Goal: Information Seeking & Learning: Find specific fact

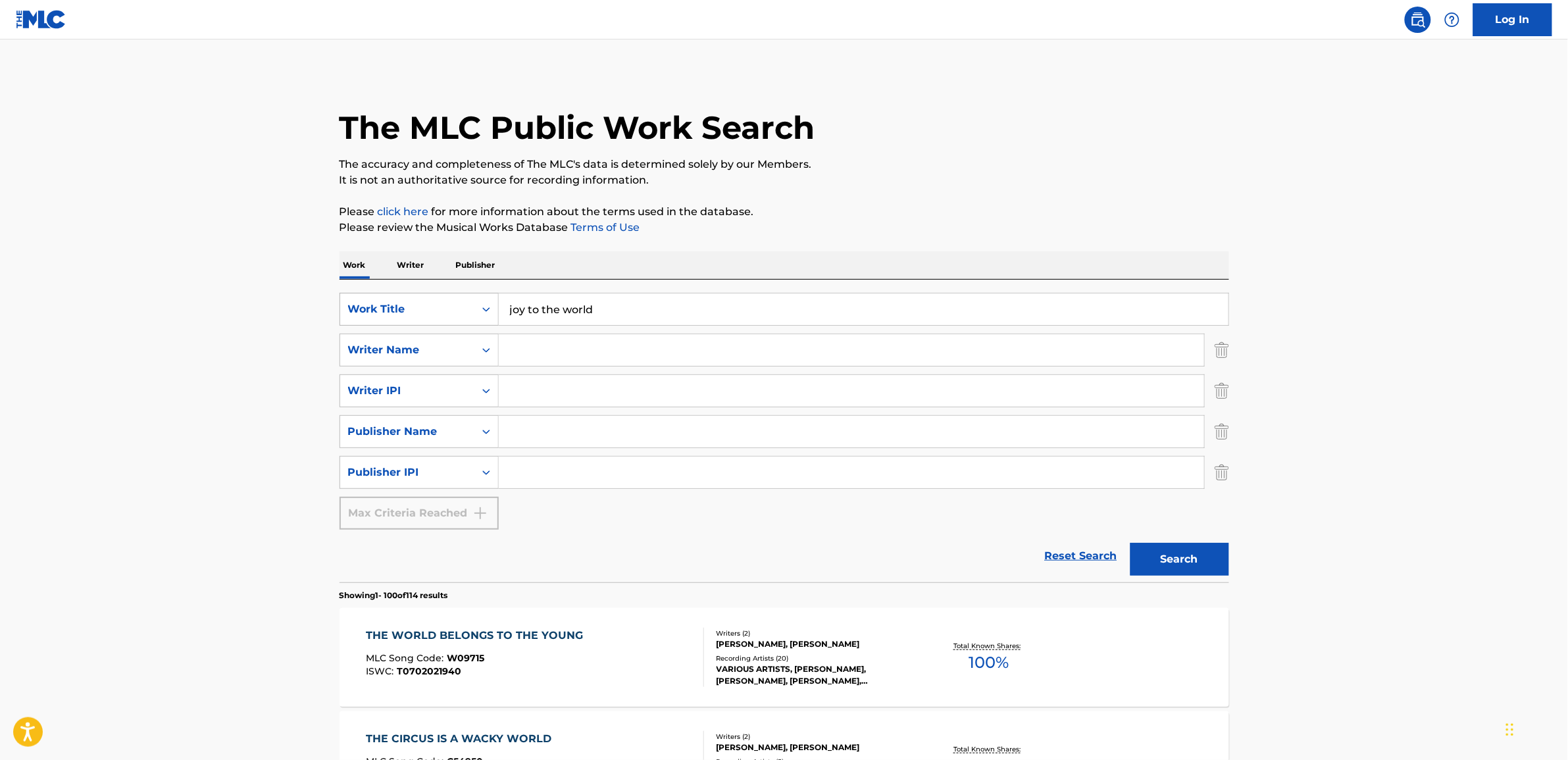
drag, startPoint x: 617, startPoint y: 310, endPoint x: 479, endPoint y: 314, distance: 138.1
click at [487, 314] on div "SearchWithCriteria8d285366-b4aa-4509-ad36-5e812018447f Work Title joy to the wo…" at bounding box center [784, 309] width 889 height 33
type input "sugarfoot Rag"
click at [417, 349] on div "Writer Name" at bounding box center [407, 350] width 118 height 16
click at [568, 363] on input "Search Form" at bounding box center [851, 349] width 706 height 31
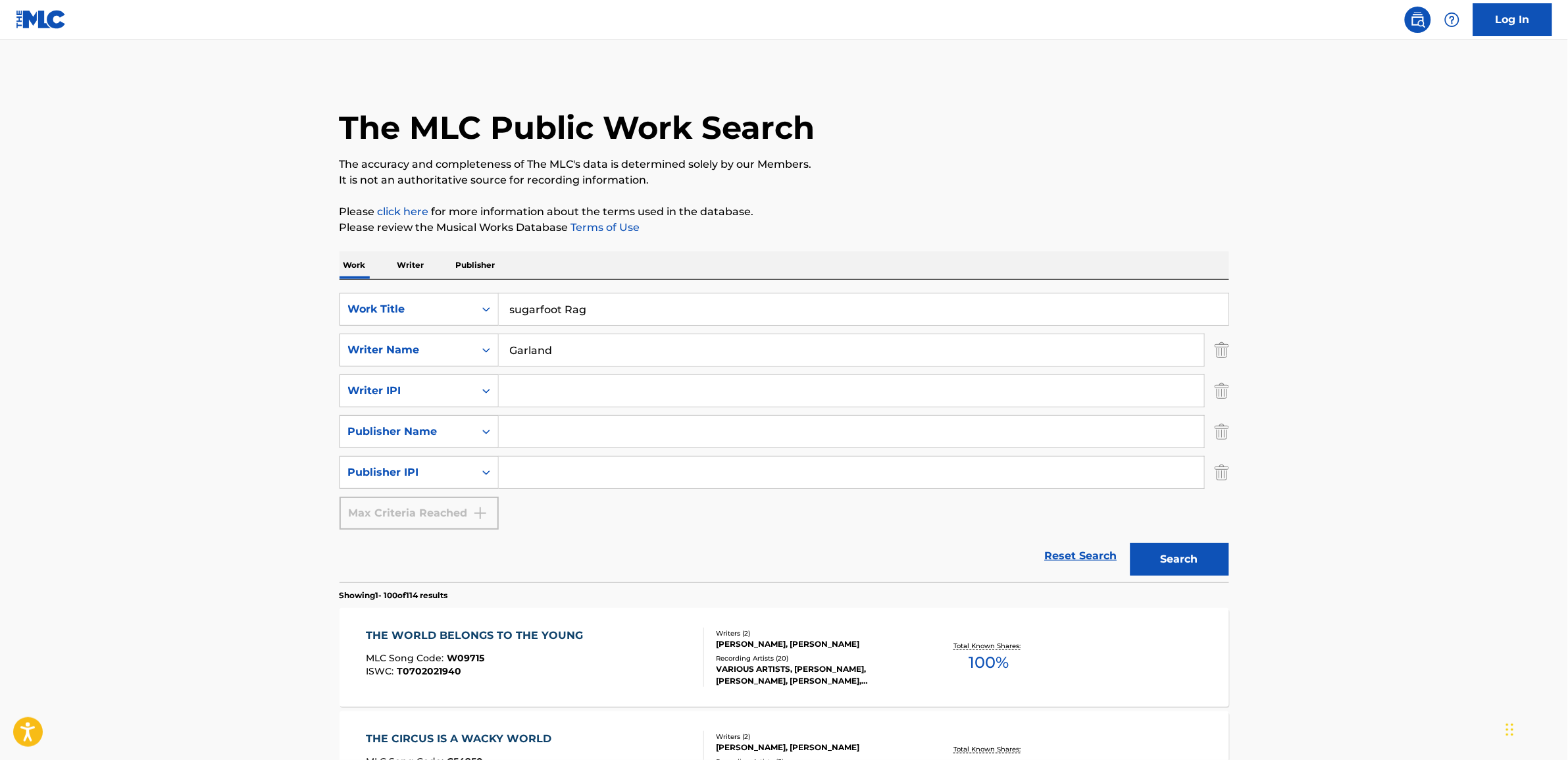
type input "Garland"
click at [1130, 543] on button "Search" at bounding box center [1179, 559] width 99 height 33
click at [479, 392] on div "Search Form" at bounding box center [486, 390] width 23 height 23
click at [1489, 395] on main "The MLC Public Work Search The accuracy and completeness of The MLC's data is d…" at bounding box center [784, 717] width 1568 height 1355
click at [485, 432] on icon "Search Form" at bounding box center [486, 431] width 8 height 4
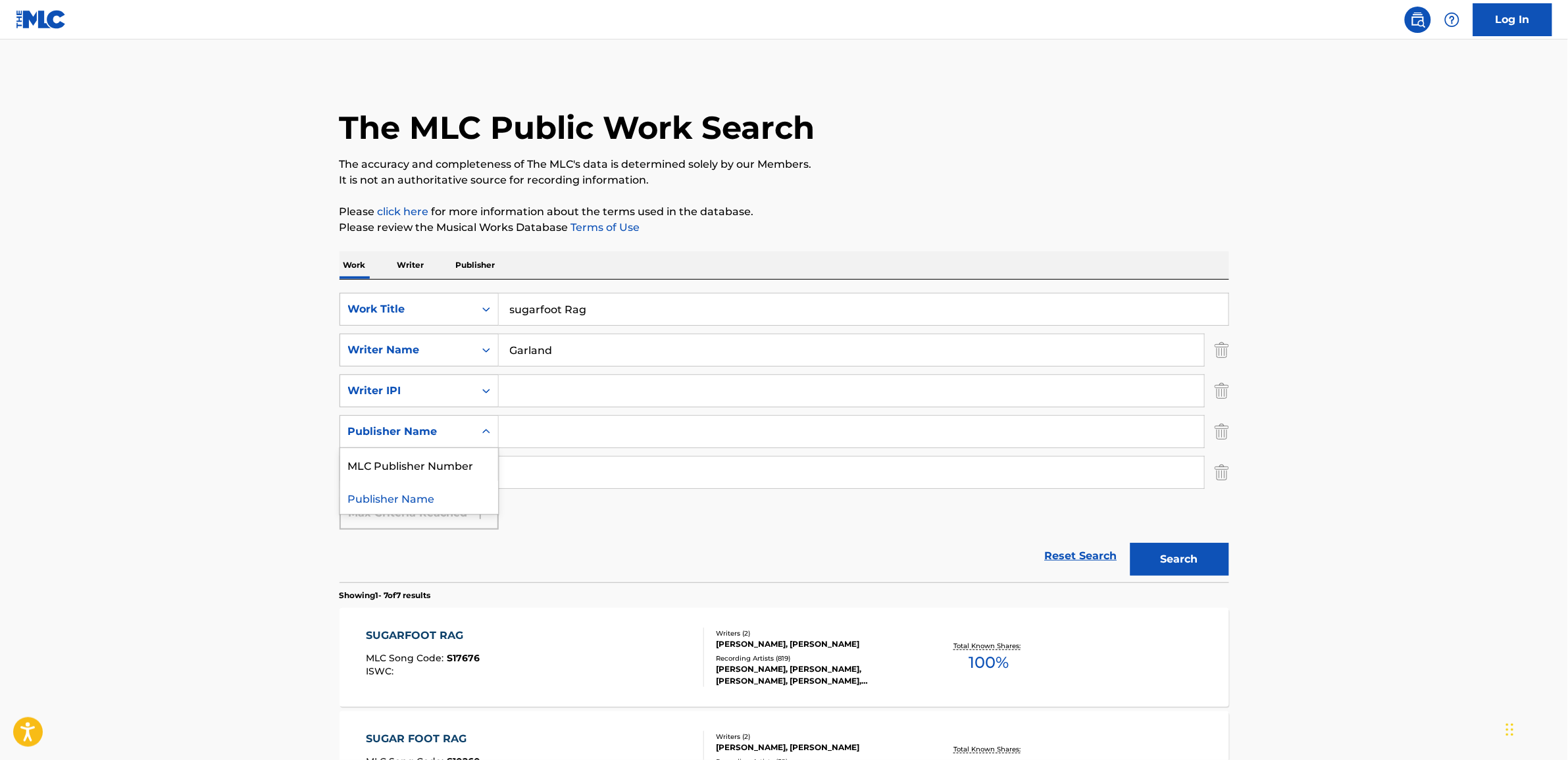
click at [1418, 426] on main "The MLC Public Work Search The accuracy and completeness of The MLC's data is d…" at bounding box center [784, 717] width 1568 height 1355
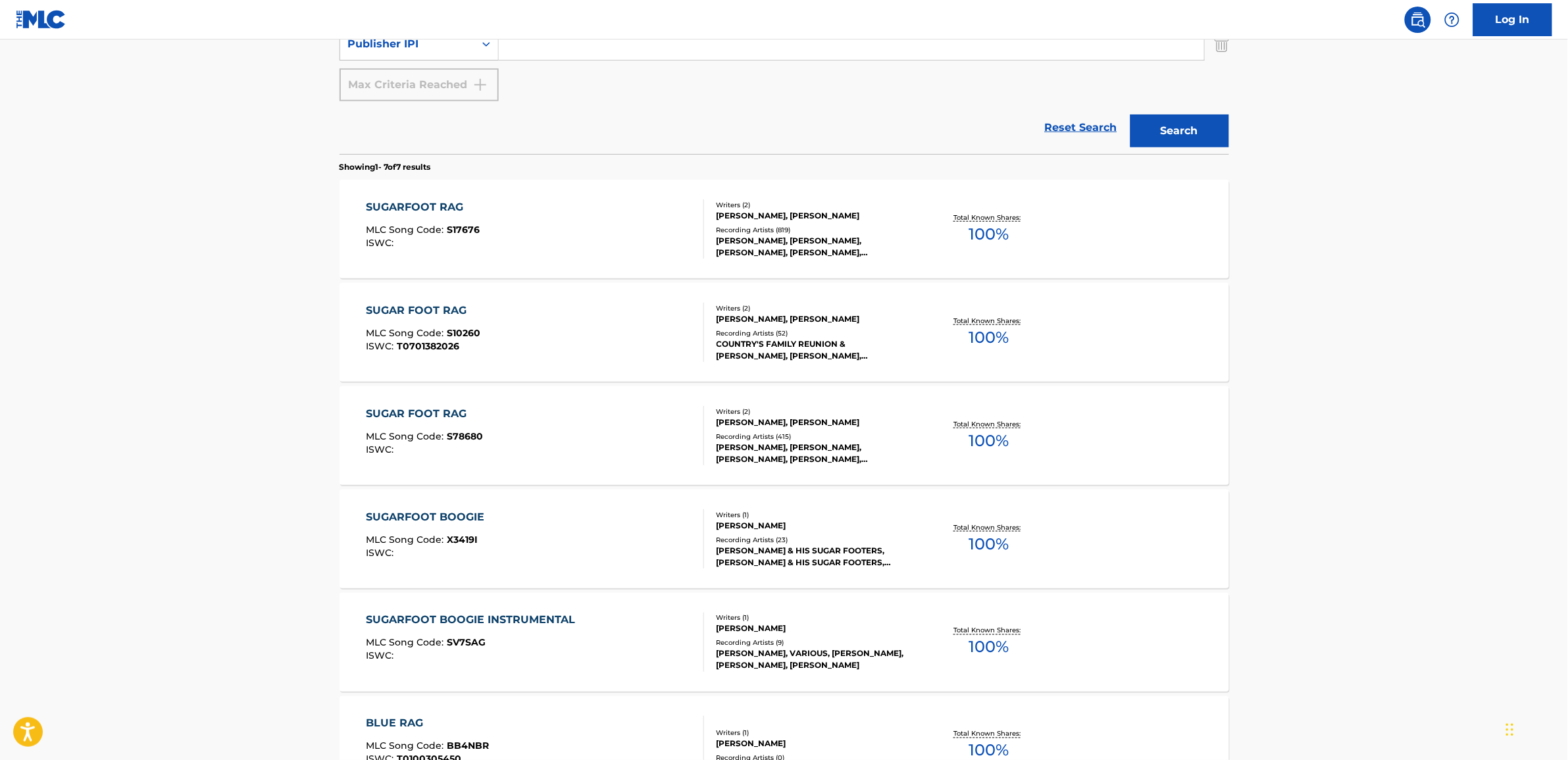
scroll to position [329, 0]
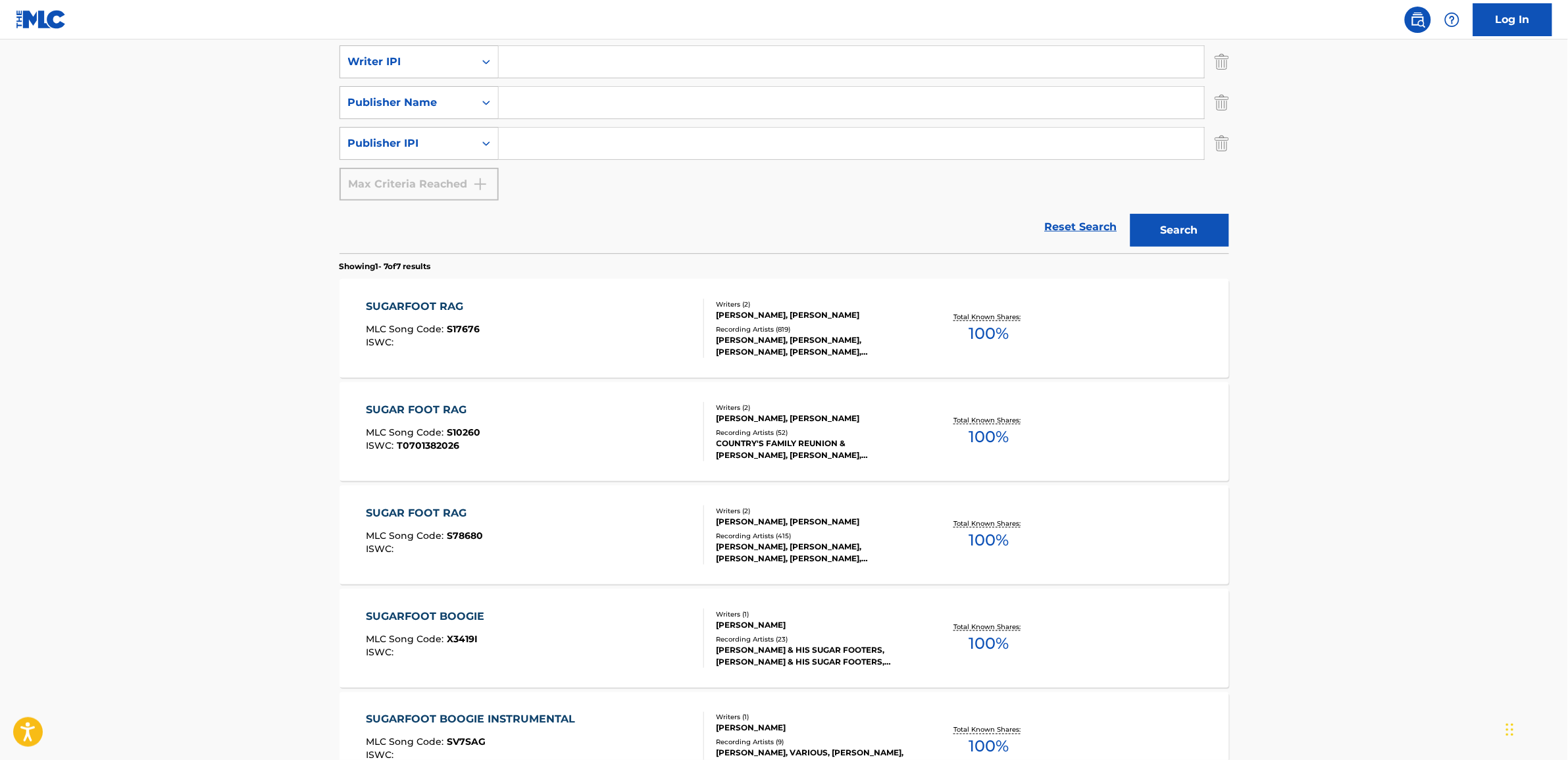
click at [403, 307] on div "SUGARFOOT RAG" at bounding box center [422, 306] width 114 height 16
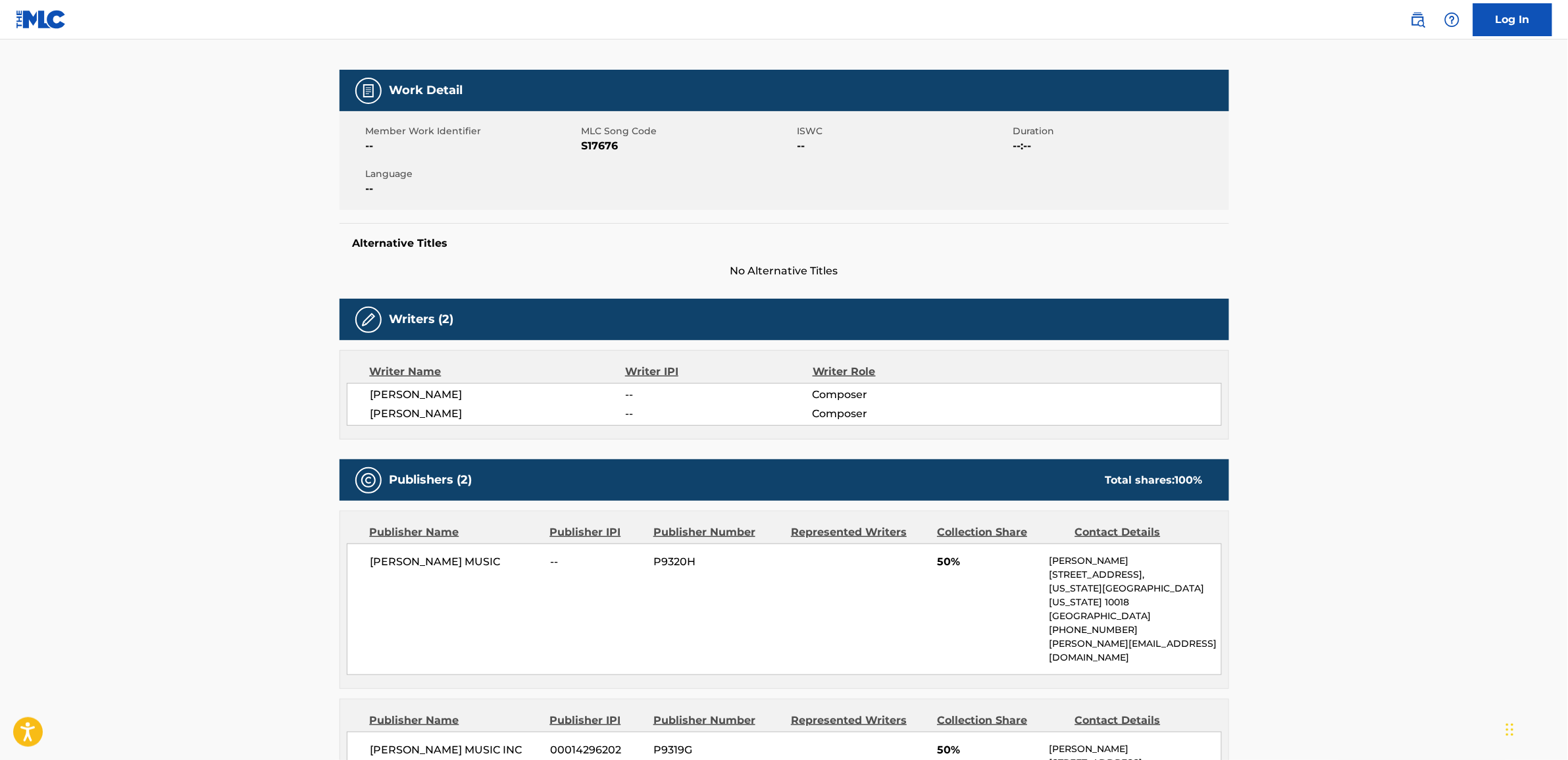
scroll to position [247, 0]
